Goal: Information Seeking & Learning: Learn about a topic

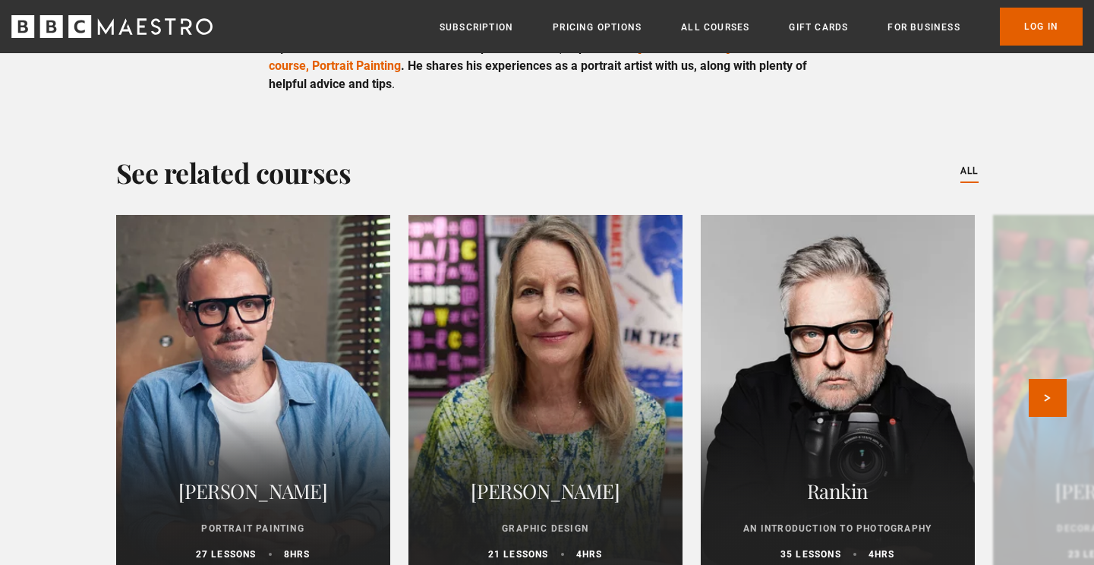
scroll to position [4245, 0]
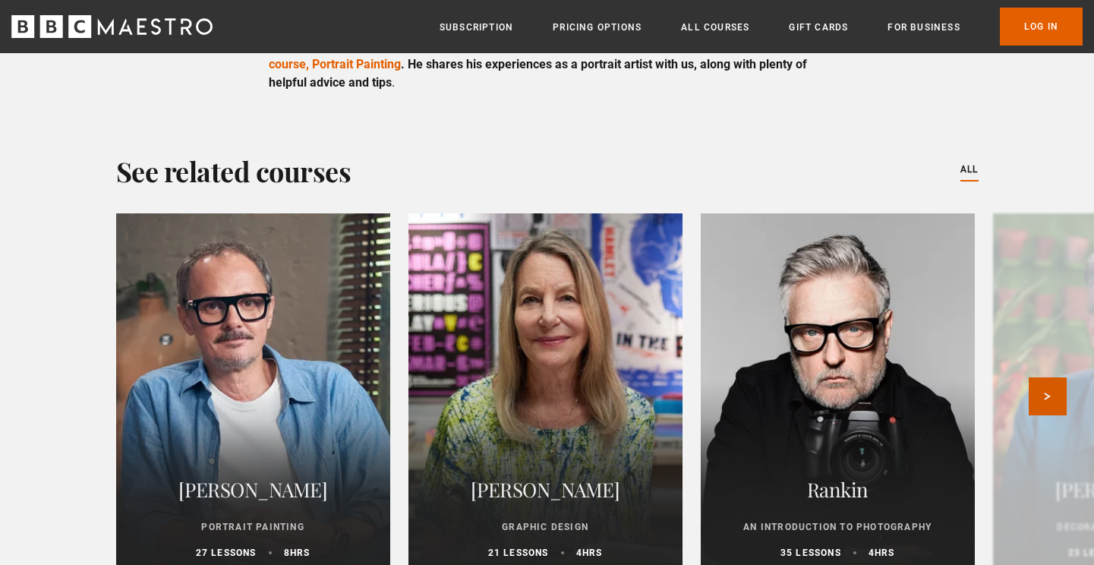
click at [1054, 386] on button "Next" at bounding box center [1048, 396] width 38 height 38
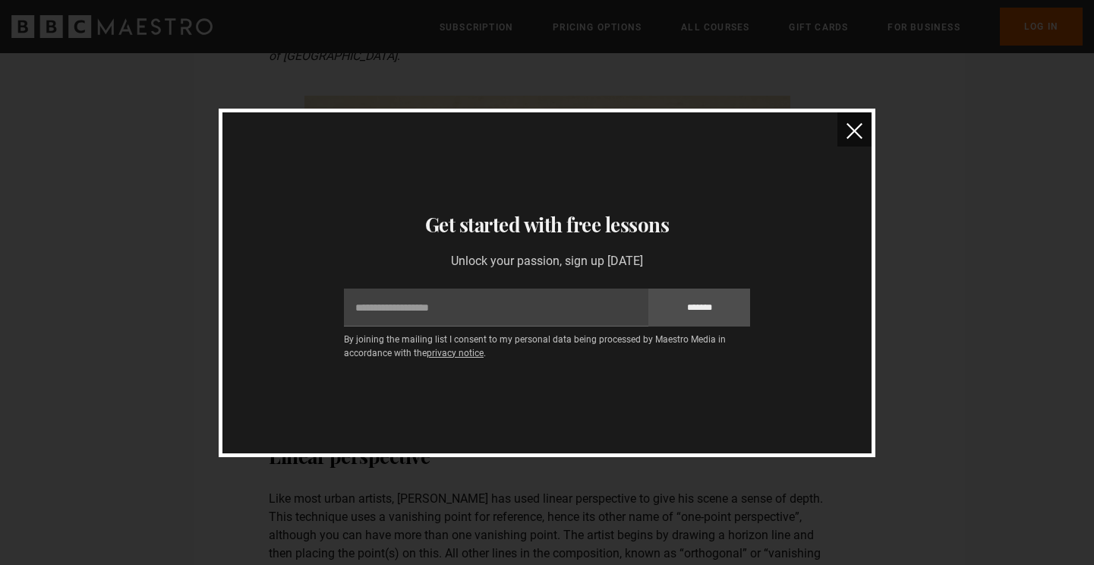
scroll to position [811, 0]
click at [853, 130] on img "close" at bounding box center [855, 131] width 16 height 16
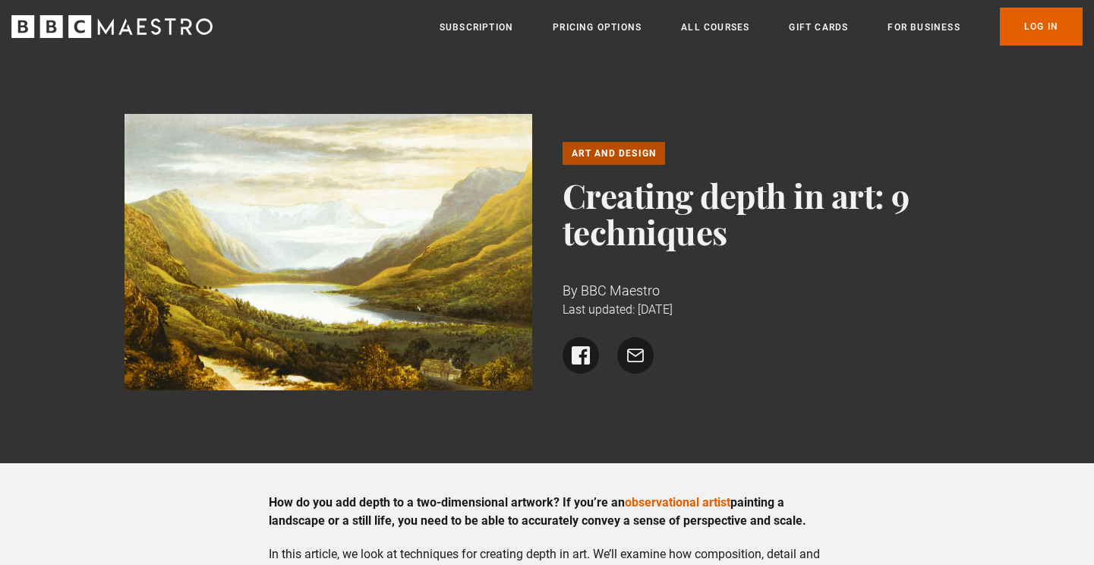
scroll to position [0, 0]
click at [711, 27] on link "All Courses" at bounding box center [715, 27] width 68 height 15
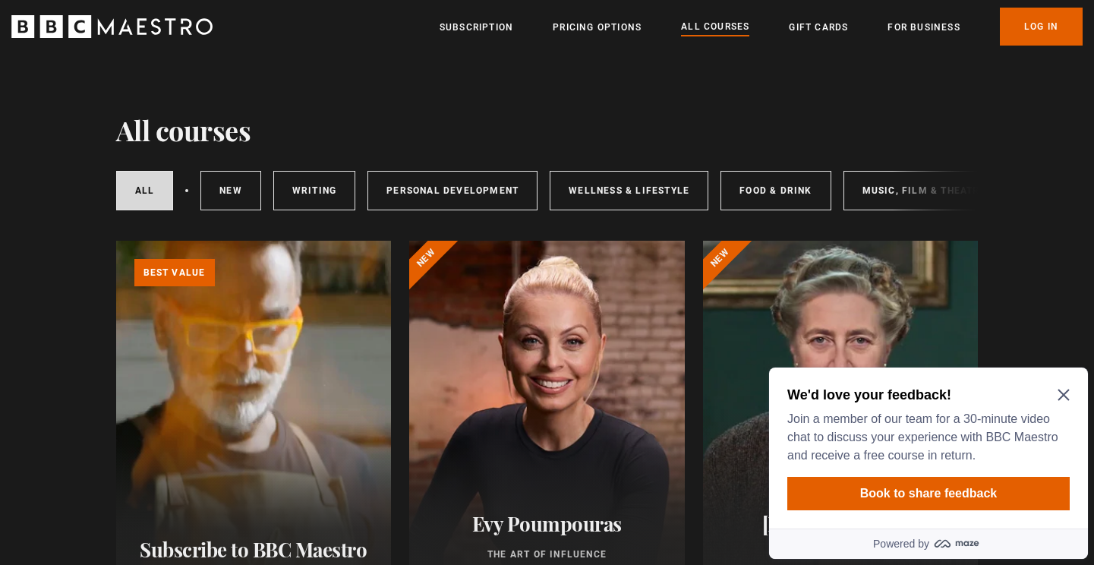
click at [1062, 393] on icon "Close Maze Prompt" at bounding box center [1064, 395] width 12 height 12
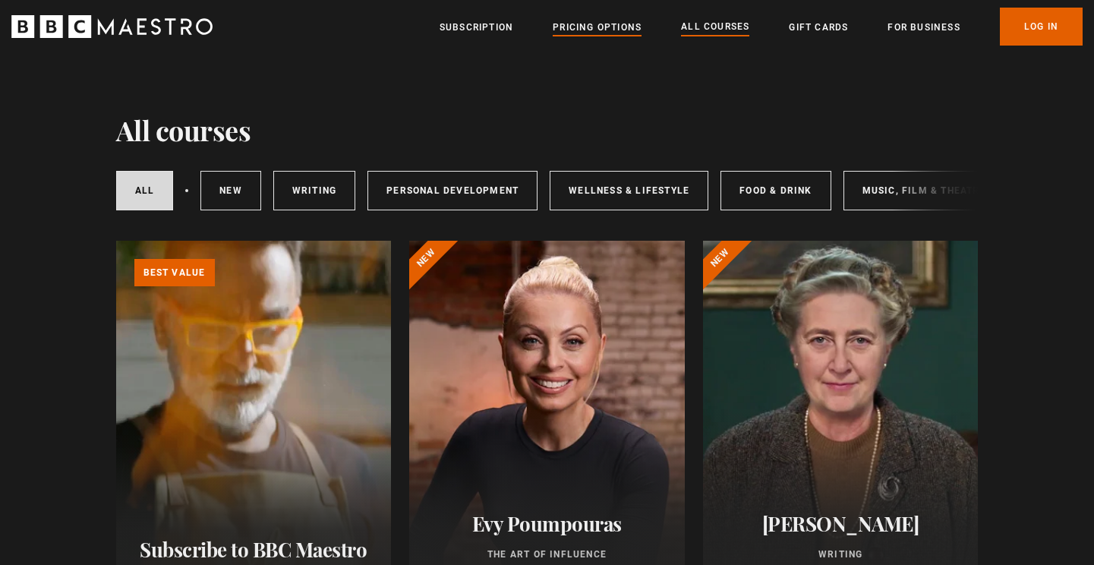
click at [588, 26] on link "Pricing Options" at bounding box center [597, 27] width 89 height 15
